Goal: Task Accomplishment & Management: Use online tool/utility

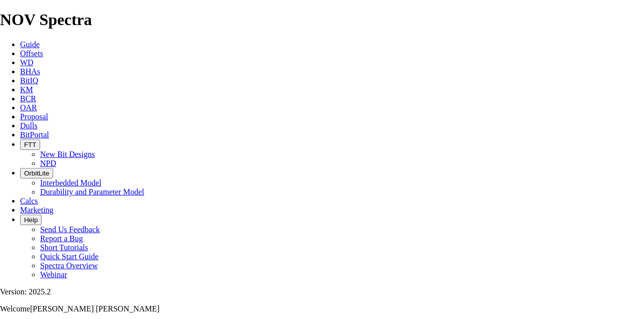
scroll to position [1225, 0]
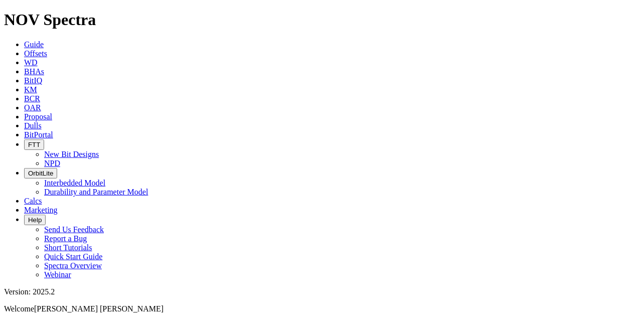
scroll to position [446, 0]
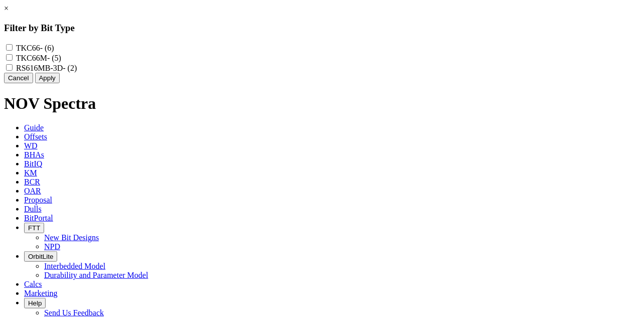
click at [13, 58] on input "TKC66M - (5)" at bounding box center [9, 57] width 7 height 7
checkbox input "true"
click at [13, 47] on input "TKC66 - (6)" at bounding box center [9, 47] width 7 height 7
checkbox input "true"
click at [60, 83] on button "Apply" at bounding box center [47, 78] width 25 height 11
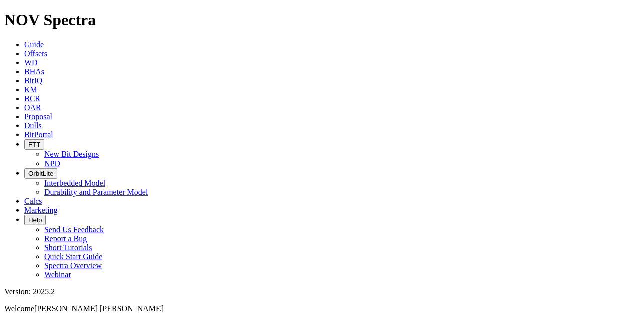
select select "? number:12.25 ?"
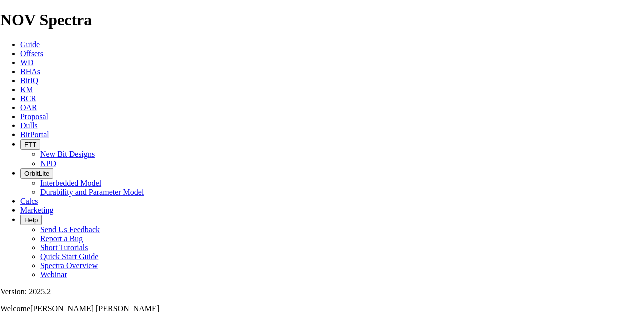
scroll to position [1069, 0]
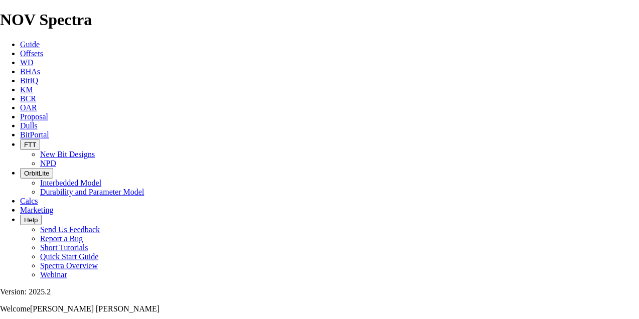
checkbox input "false"
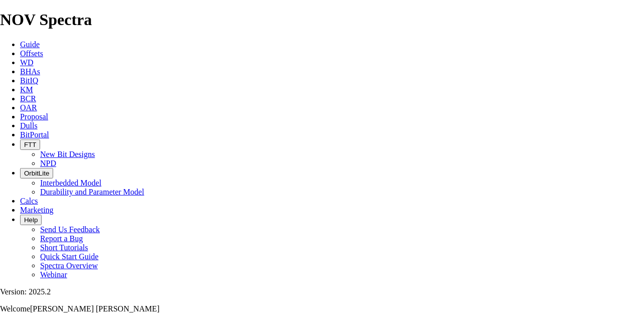
copy td "S301931"
